Goal: Task Accomplishment & Management: Use online tool/utility

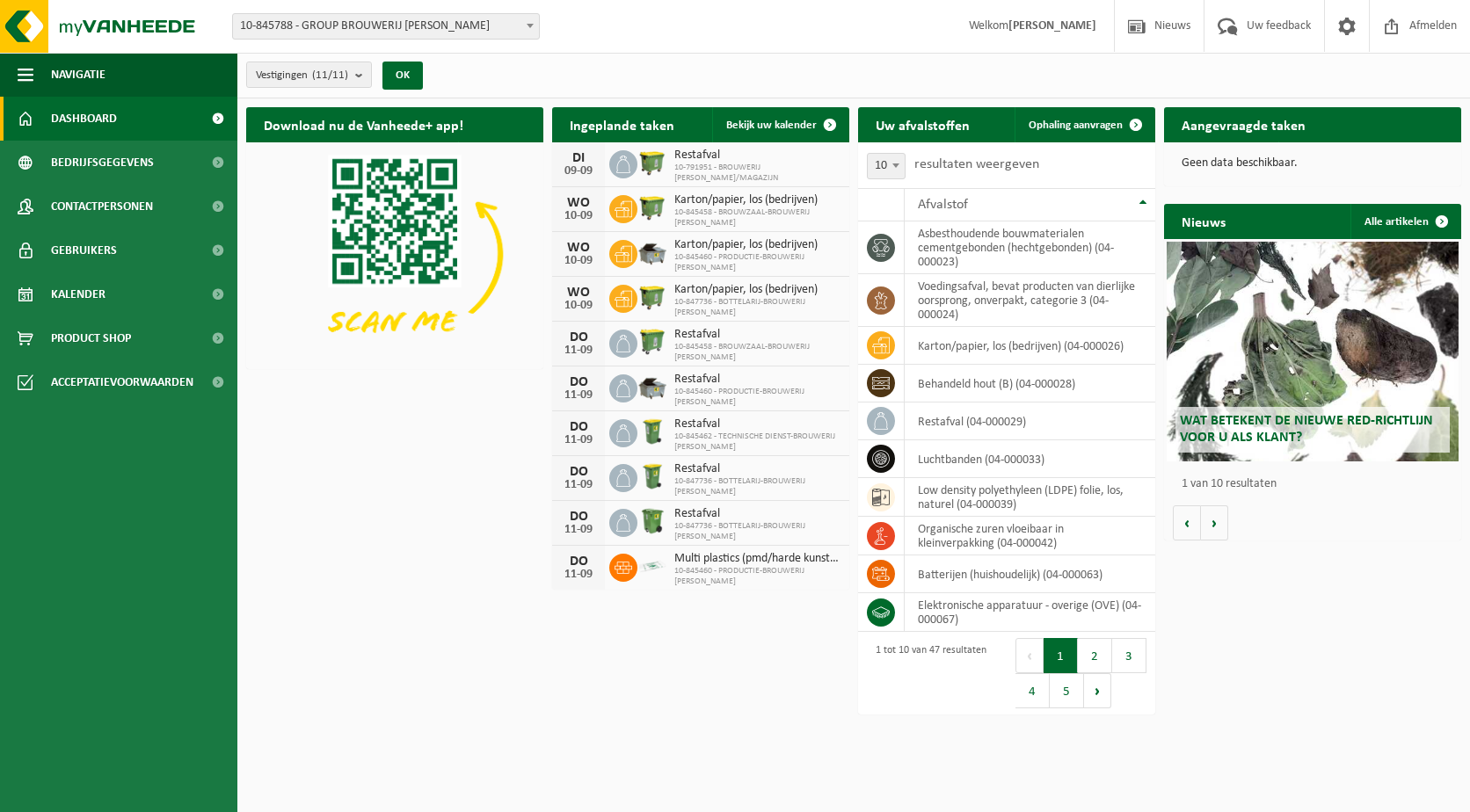
click at [529, 32] on span at bounding box center [530, 24] width 18 height 22
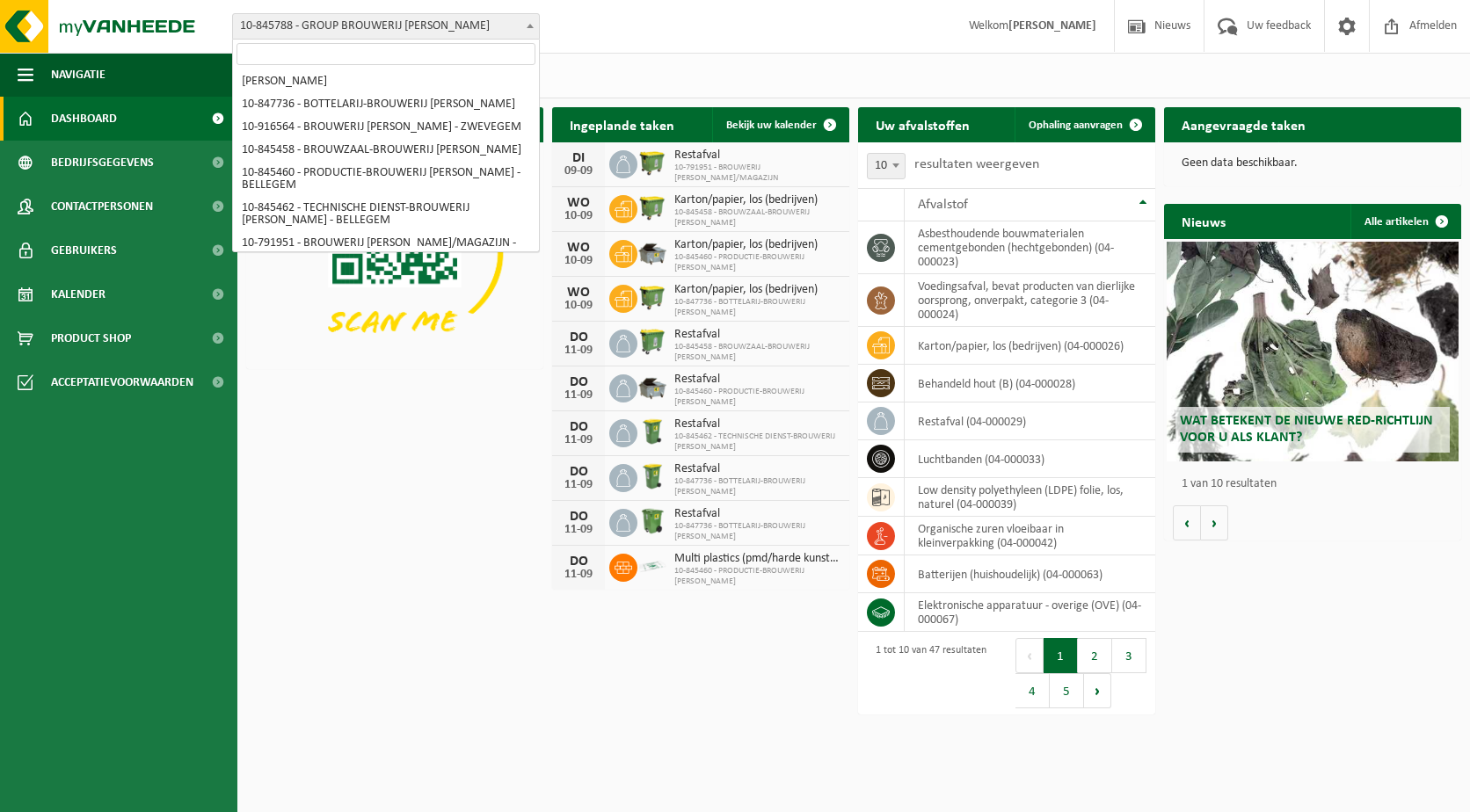
scroll to position [88, 0]
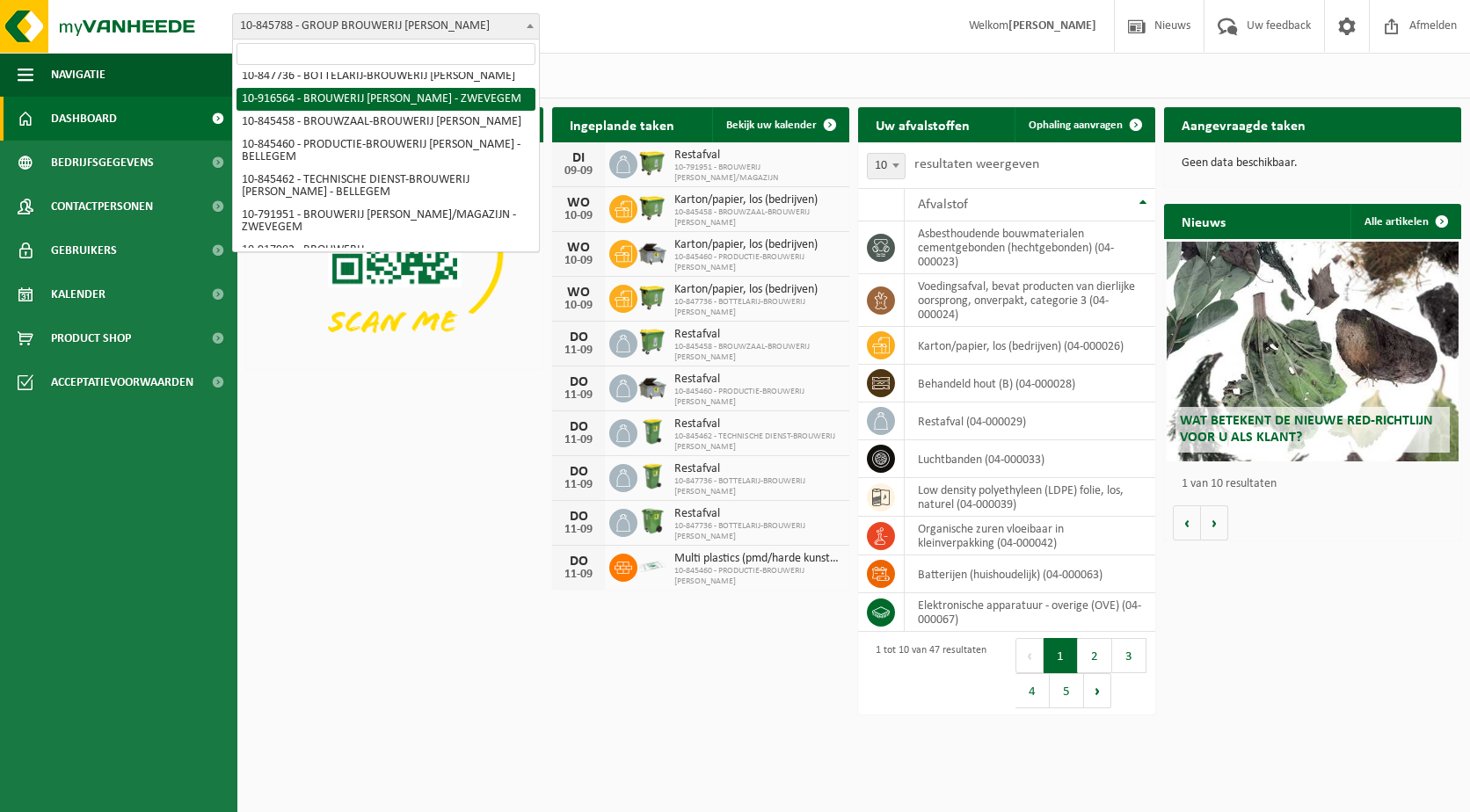
select select "127596"
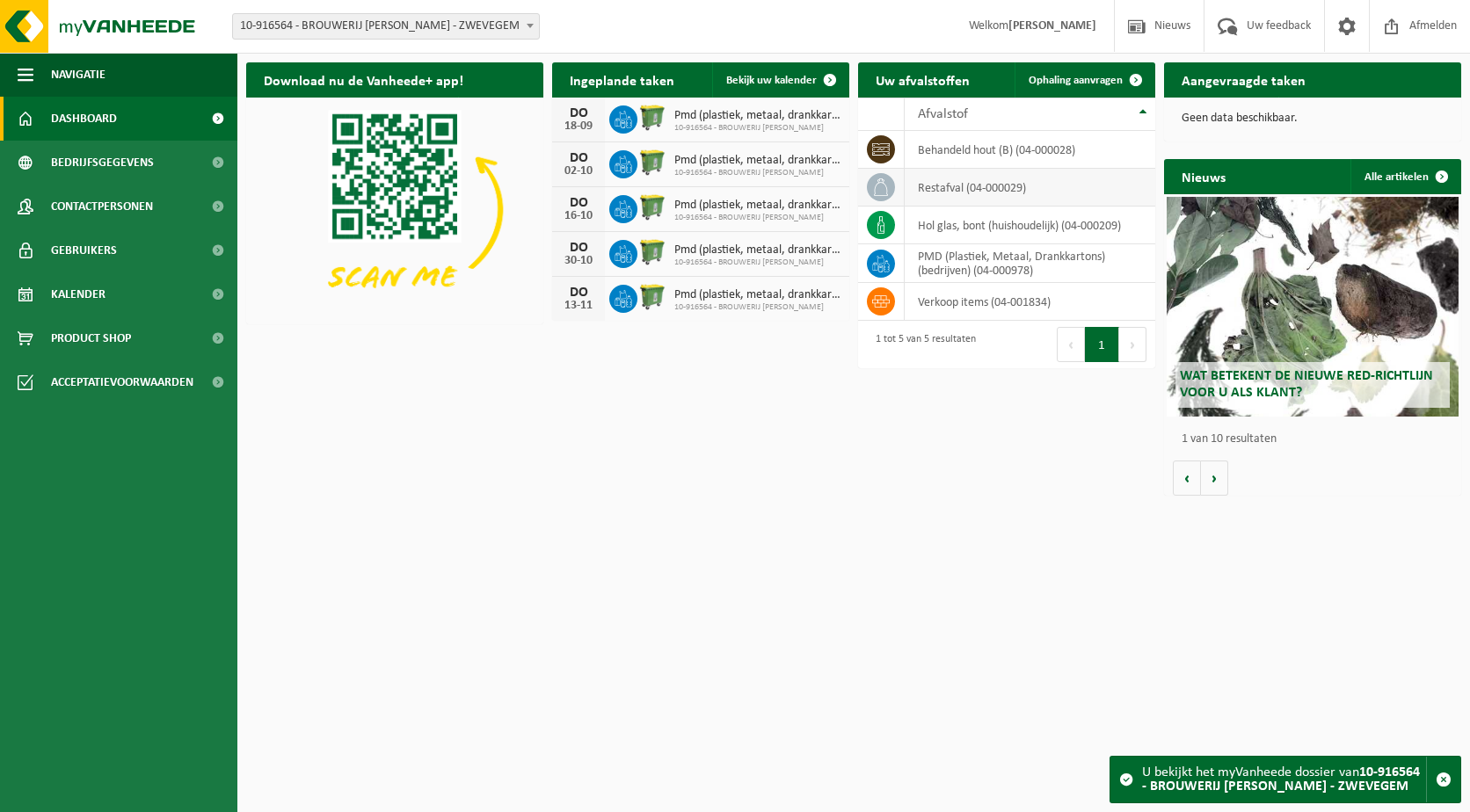
click at [886, 185] on icon at bounding box center [882, 187] width 18 height 18
click at [962, 190] on td "restafval (04-000029)" at bounding box center [1030, 187] width 250 height 38
click at [981, 188] on td "restafval (04-000029)" at bounding box center [1030, 187] width 250 height 38
click at [941, 195] on td "restafval (04-000029)" at bounding box center [1030, 187] width 250 height 38
click at [936, 82] on h2 "Uw afvalstoffen" at bounding box center [923, 79] width 130 height 34
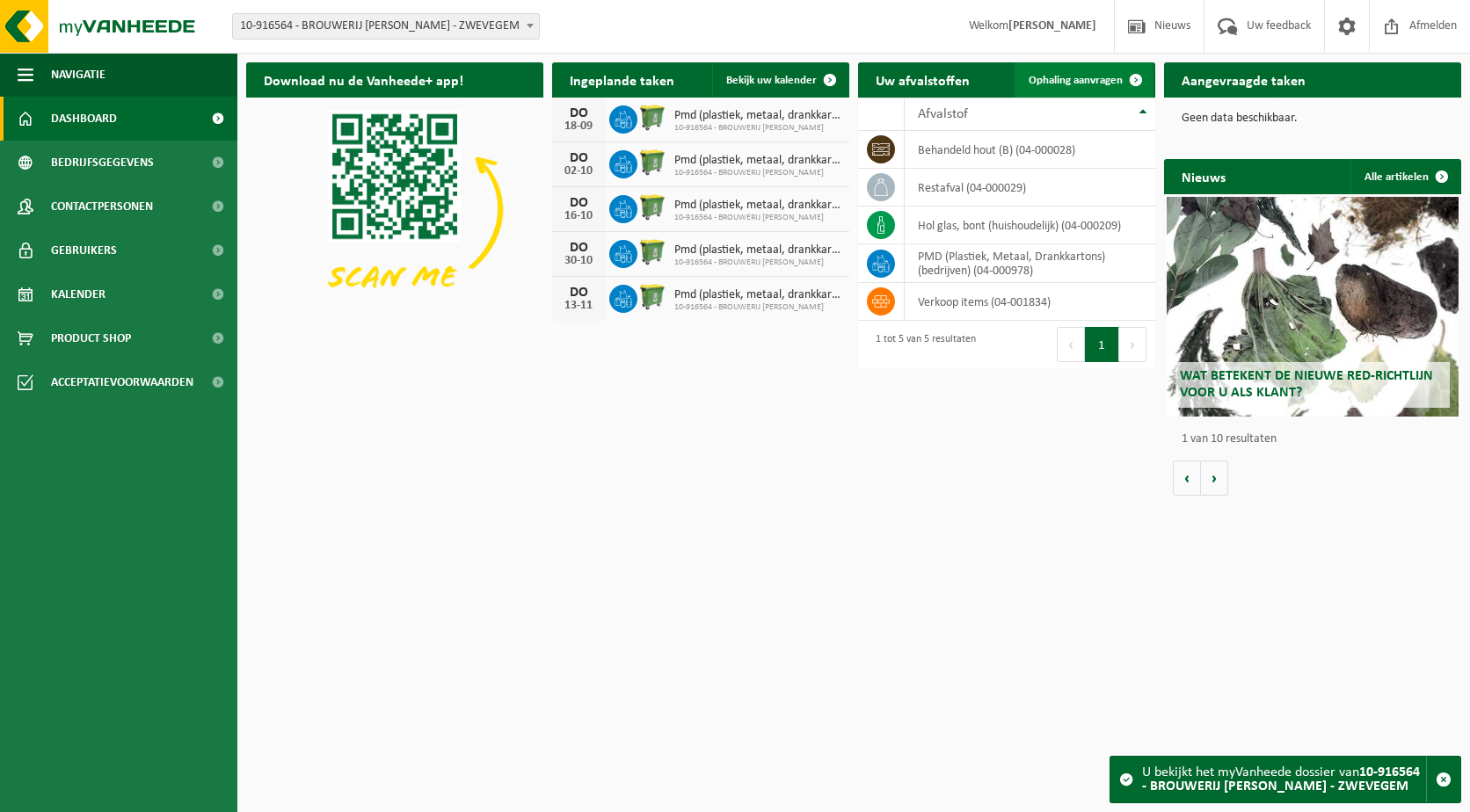
click at [1088, 75] on span "Ophaling aanvragen" at bounding box center [1075, 81] width 94 height 12
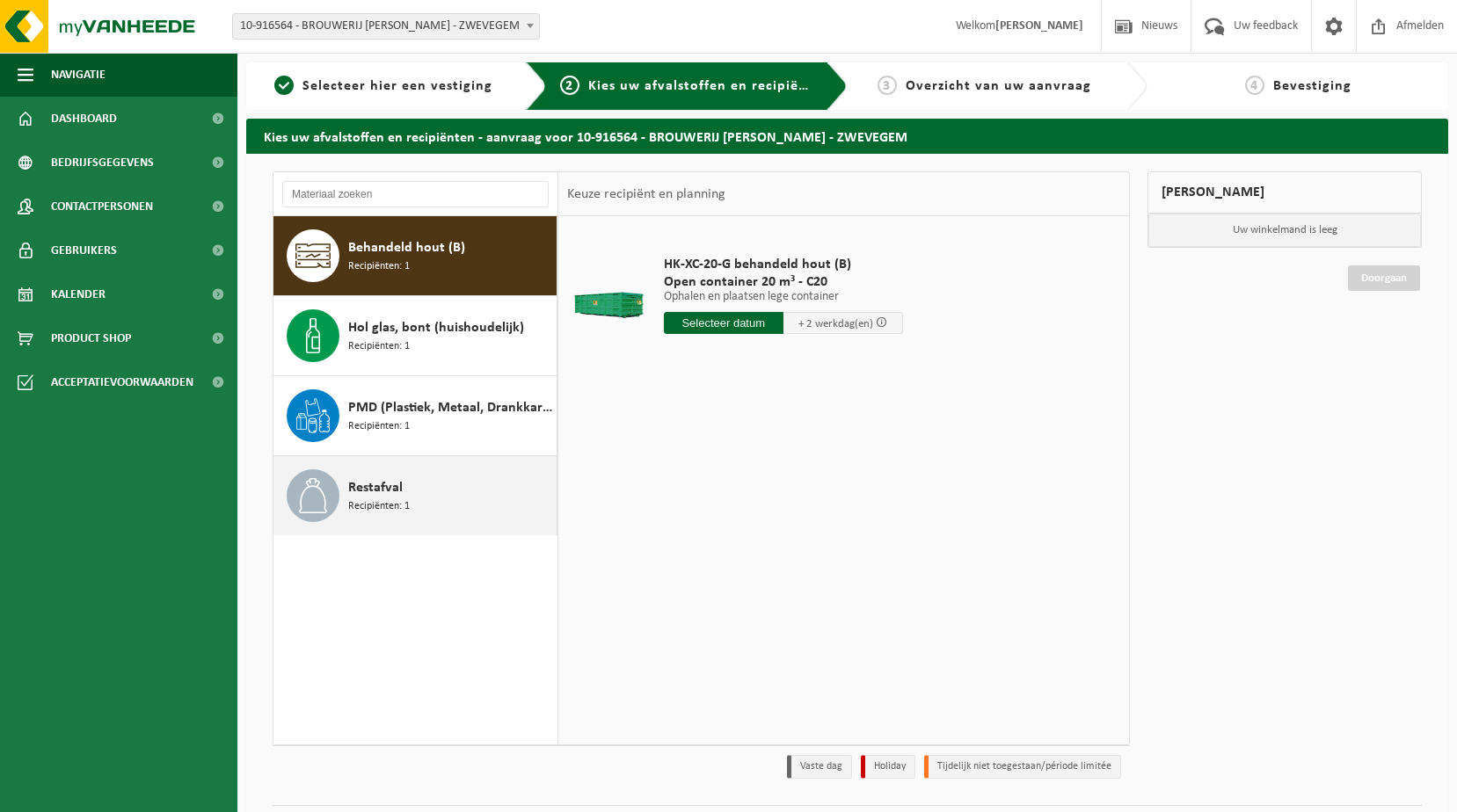
click at [381, 493] on span "Restafval" at bounding box center [375, 488] width 55 height 21
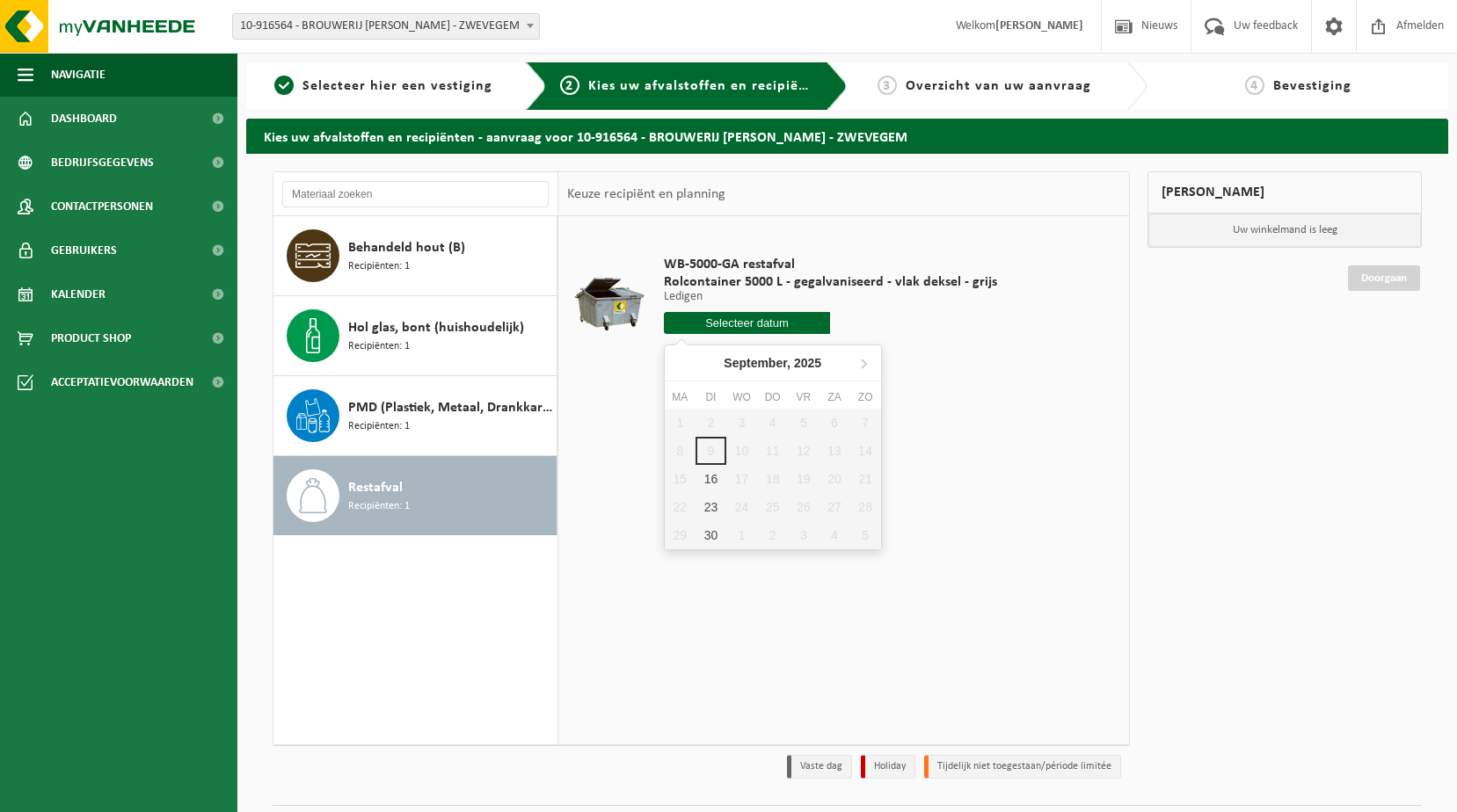
click at [736, 323] on input "text" at bounding box center [748, 322] width 168 height 22
click at [710, 474] on div "16" at bounding box center [711, 479] width 31 height 28
type input "Van [DATE]"
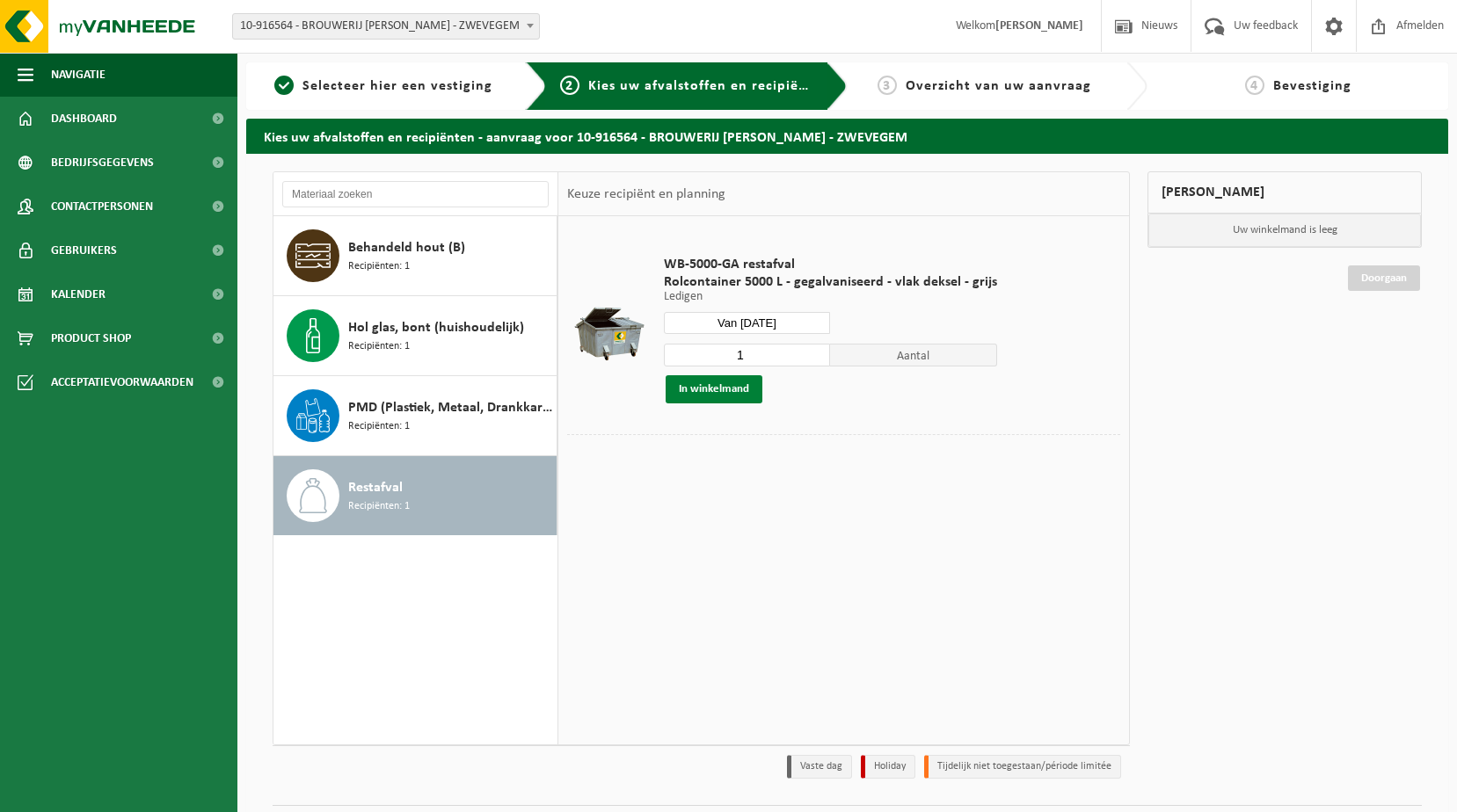
click at [737, 391] on button "In winkelmand" at bounding box center [713, 388] width 96 height 28
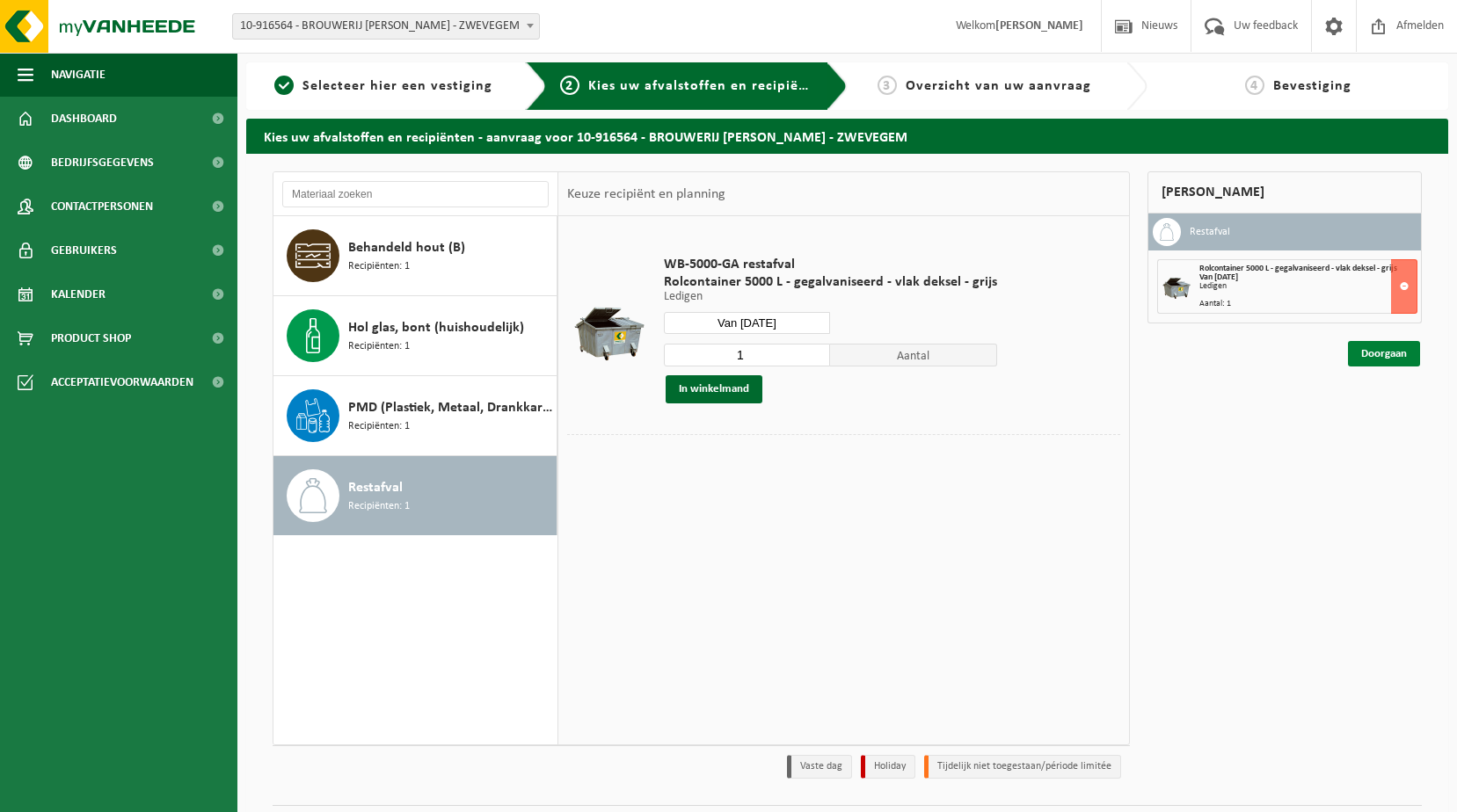
click at [1390, 357] on link "Doorgaan" at bounding box center [1384, 353] width 72 height 25
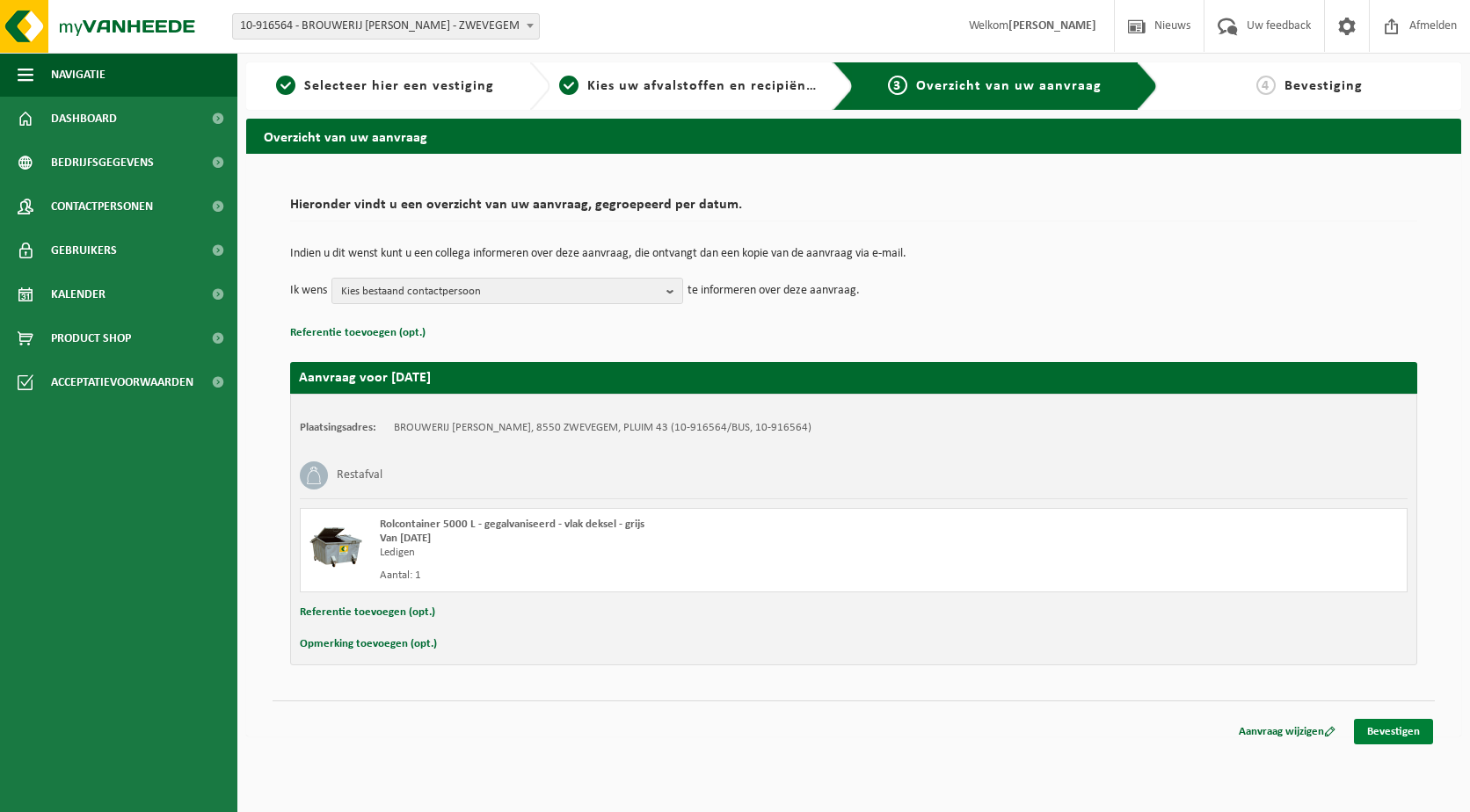
click at [1403, 736] on link "Bevestigen" at bounding box center [1393, 731] width 79 height 25
